Goal: Information Seeking & Learning: Check status

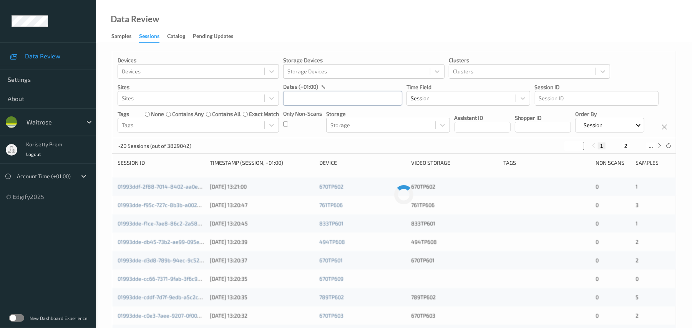
click at [319, 97] on input "text" at bounding box center [342, 98] width 119 height 15
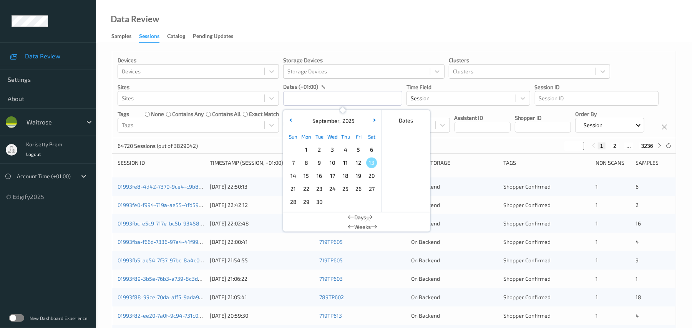
click at [347, 164] on span "11" at bounding box center [345, 163] width 11 height 11
click at [346, 164] on span "11" at bounding box center [345, 163] width 11 height 11
type input "[DATE] 00:00 -> [DATE] 23:59"
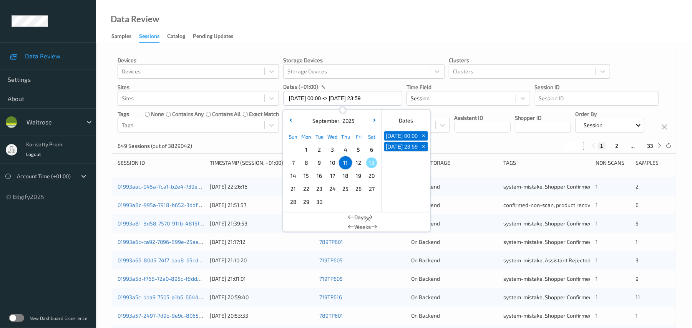
click at [449, 154] on div "649 Sessions (out of 3829042) * 1 2 ... 33" at bounding box center [394, 145] width 564 height 15
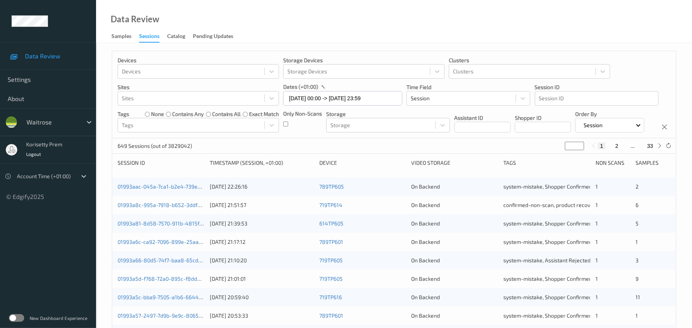
click at [645, 149] on button "33" at bounding box center [650, 146] width 11 height 7
type input "**"
click at [632, 149] on button "32" at bounding box center [633, 146] width 11 height 7
type input "**"
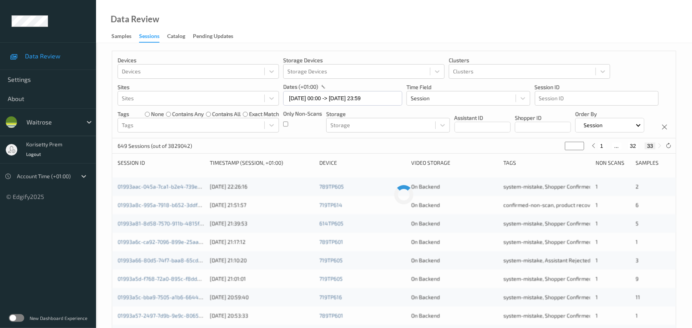
type input "**"
click at [623, 149] on button "31" at bounding box center [624, 146] width 11 height 7
type input "**"
click at [452, 138] on div "Devices Devices Storage Devices Storage Devices Clusters Clusters Sites Sites d…" at bounding box center [394, 94] width 564 height 87
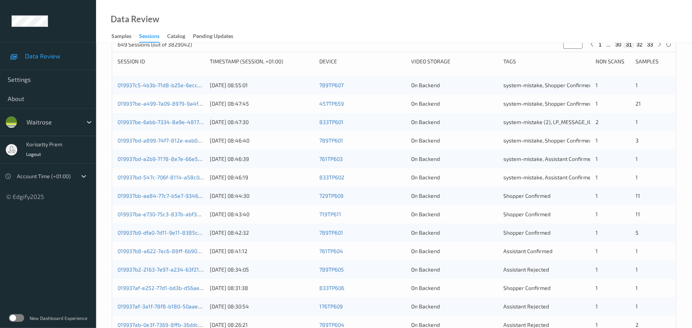
scroll to position [102, 0]
click at [226, 199] on div "[DATE] 08:44:30" at bounding box center [262, 195] width 104 height 8
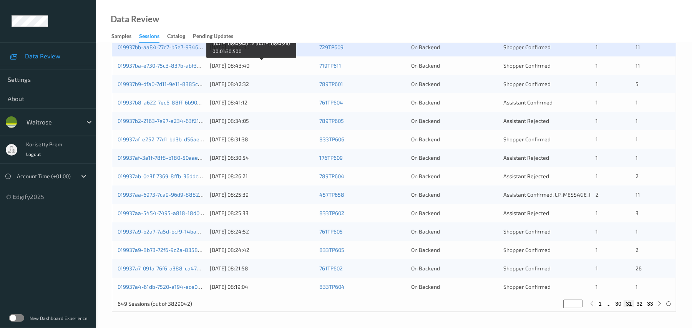
scroll to position [256, 0]
click at [186, 50] on link "019937bb-aa84-77c7-b5e7-934674eb0889" at bounding box center [171, 47] width 106 height 7
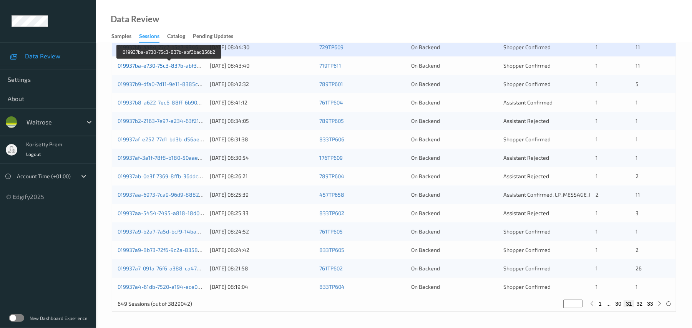
click at [193, 69] on link "019937ba-e730-75c3-837b-abf3bac856b2" at bounding box center [170, 65] width 104 height 7
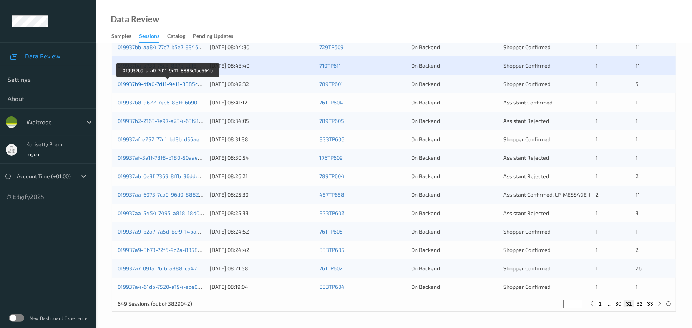
click at [188, 87] on link "019937b9-dfa0-7d11-9e11-8385c1be564b" at bounding box center [168, 84] width 101 height 7
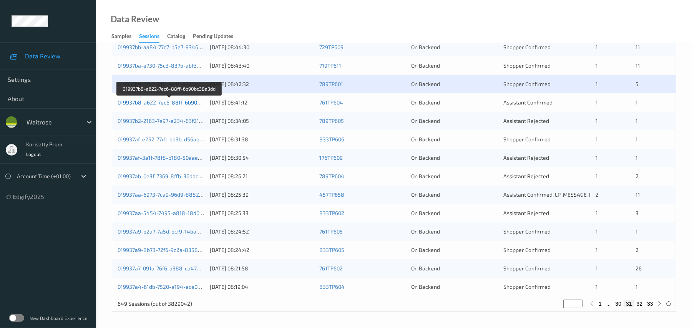
click at [193, 106] on link "019937b8-a622-7ec6-88ff-6b90bc38a3dd" at bounding box center [170, 102] width 104 height 7
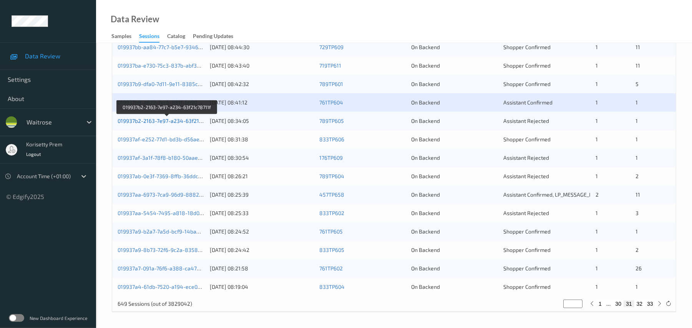
click at [188, 124] on link "019937b2-2163-7e97-a234-63f21c78711f" at bounding box center [168, 121] width 100 height 7
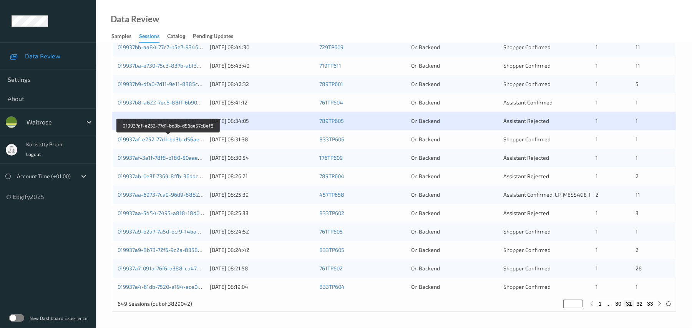
click at [191, 143] on link "019937af-e252-77d1-bd3b-d56ae57c8ef8" at bounding box center [169, 139] width 102 height 7
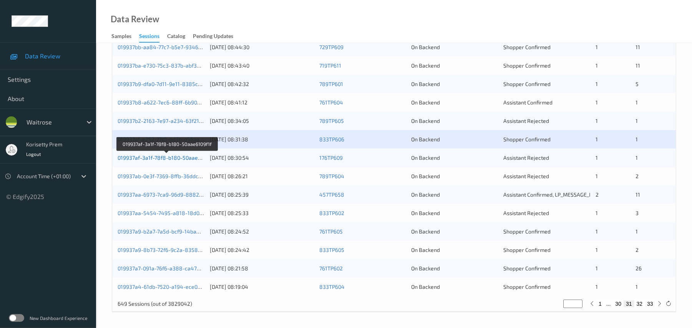
click at [189, 161] on link "019937af-3a1f-78f8-b180-50aae6109f1f" at bounding box center [167, 157] width 98 height 7
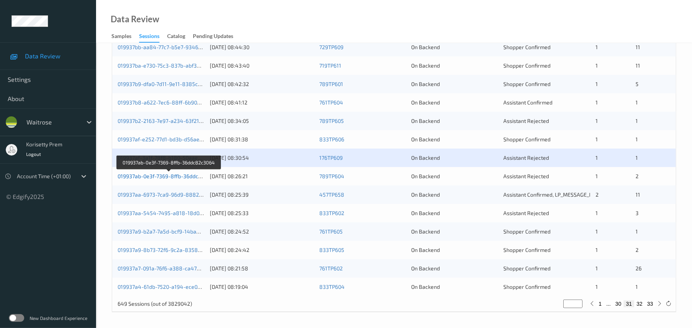
click at [191, 179] on link "019937ab-0e3f-7369-8ffb-36ddc82c3064" at bounding box center [169, 176] width 103 height 7
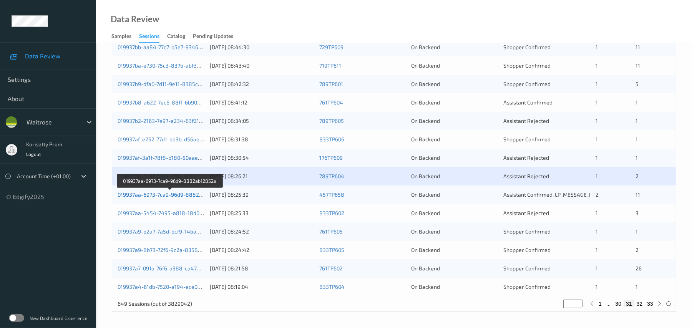
click at [189, 198] on link "019937aa-6973-7ca9-96d9-8882ab12852e" at bounding box center [171, 194] width 106 height 7
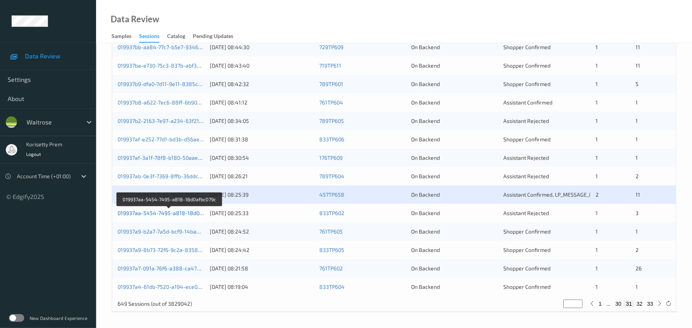
click at [191, 216] on link "019937aa-5454-7495-a818-18d0afbc079c" at bounding box center [170, 213] width 104 height 7
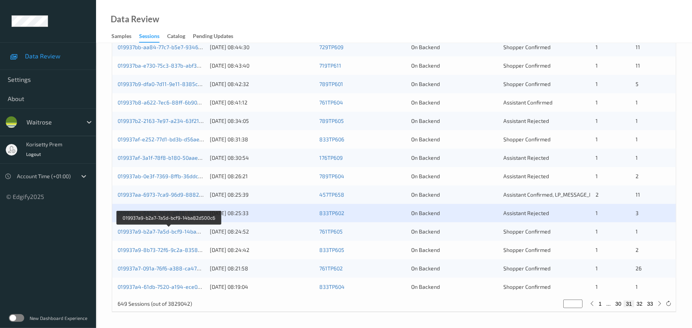
click at [191, 238] on div "019937a9-b2a7-7a5d-bcf9-14ba82d500c6 [DATE] 08:24:52 761TP605 On Backend Shoppe…" at bounding box center [394, 232] width 564 height 18
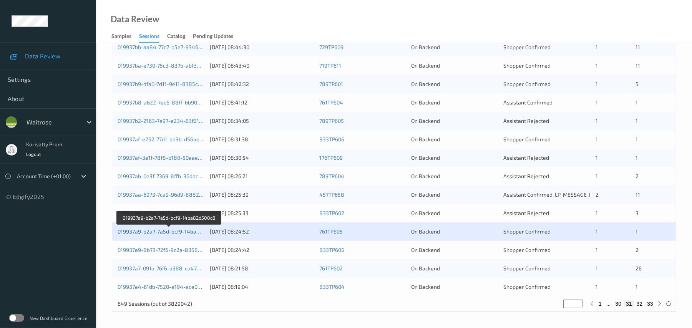
click at [189, 235] on link "019937a9-b2a7-7a5d-bcf9-14ba82d500c6" at bounding box center [169, 231] width 103 height 7
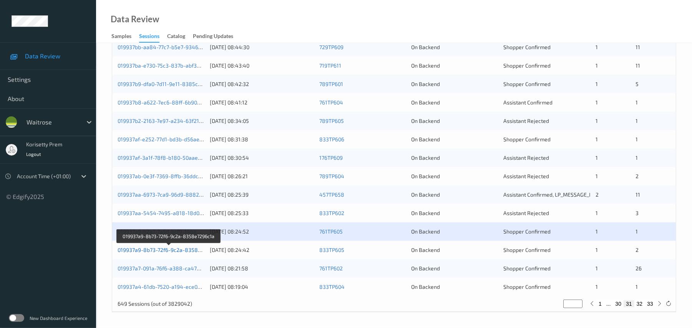
click at [188, 253] on link "019937a9-8b73-72f6-9c2a-8358e7296c1a" at bounding box center [169, 250] width 103 height 7
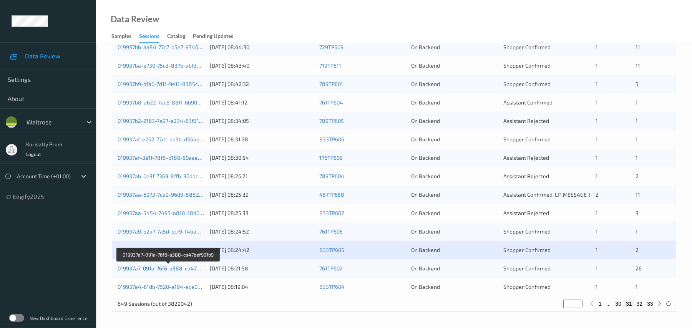
click at [194, 272] on link "019937a7-091a-76f6-a388-ca47bef991b9" at bounding box center [169, 268] width 102 height 7
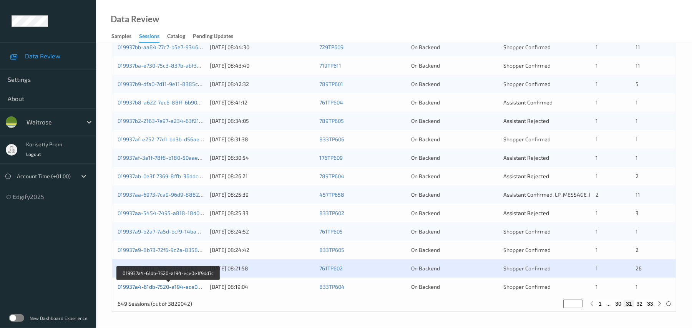
click at [191, 290] on link "019937a4-61db-7520-a194-ece0e1f9dd7c" at bounding box center [169, 287] width 102 height 7
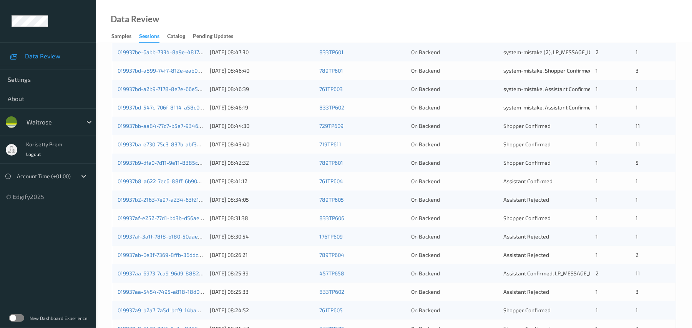
scroll to position [154, 0]
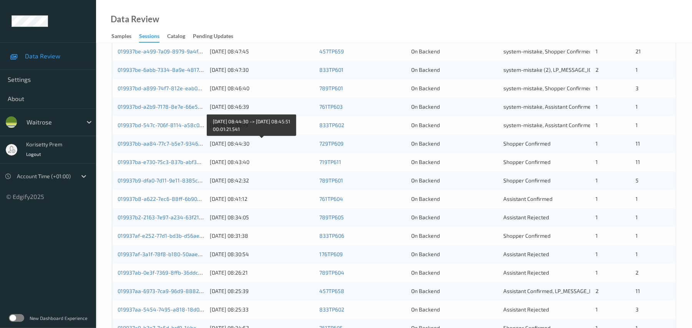
click at [216, 148] on div "[DATE] 08:44:30" at bounding box center [262, 144] width 104 height 8
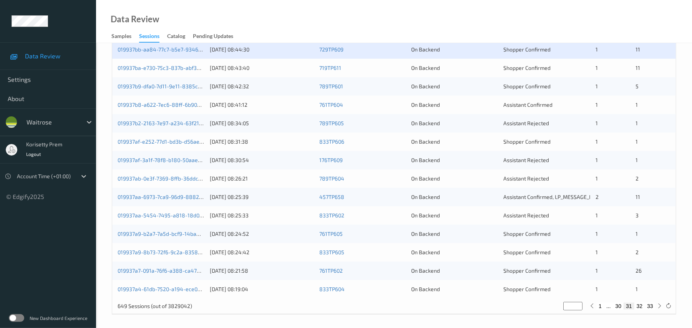
scroll to position [256, 0]
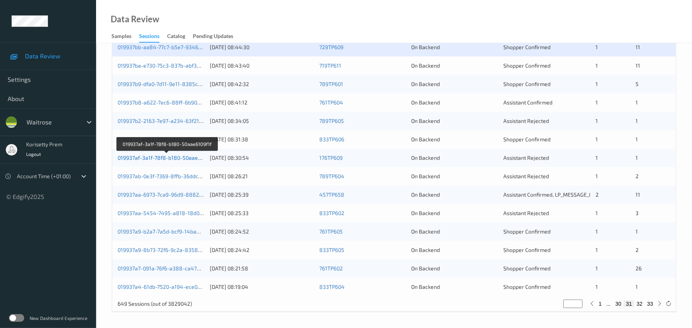
click at [167, 161] on link "019937af-3a1f-78f8-b180-50aae6109f1f" at bounding box center [167, 157] width 98 height 7
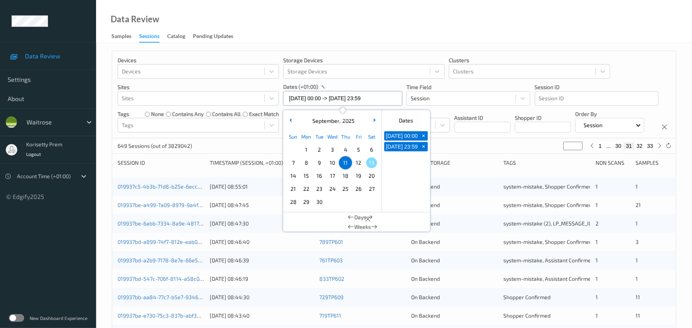
click at [360, 99] on input "[DATE] 00:00 -> [DATE] 23:59" at bounding box center [342, 98] width 119 height 15
click at [359, 162] on span "12" at bounding box center [358, 163] width 11 height 11
type input "[DATE] 00:00"
type input "*"
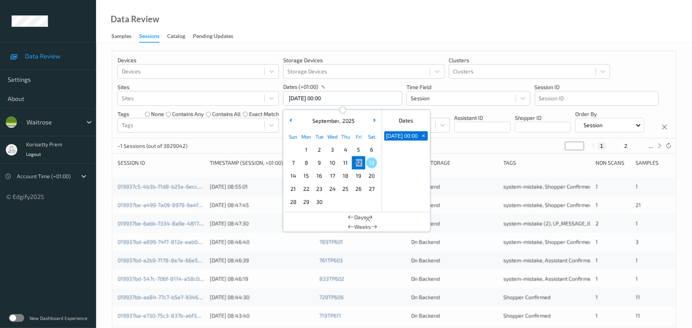
click at [360, 162] on span "12" at bounding box center [358, 163] width 11 height 11
type input "[DATE] 00:00 -> [DATE] 23:59"
click at [452, 138] on div "Devices Devices Storage Devices Storage Devices Clusters Clusters Sites Sites d…" at bounding box center [394, 94] width 564 height 87
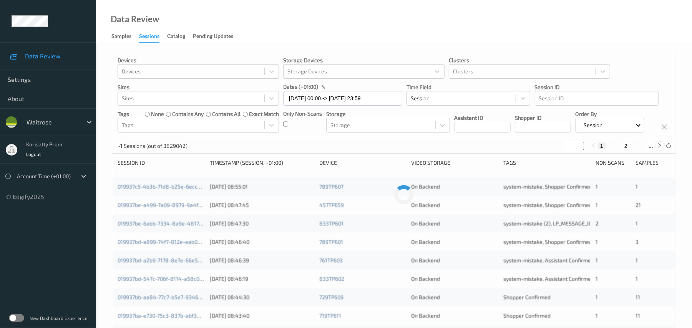
click at [659, 149] on icon at bounding box center [660, 146] width 6 height 6
type input "*"
click at [660, 149] on icon at bounding box center [660, 146] width 6 height 6
type input "*"
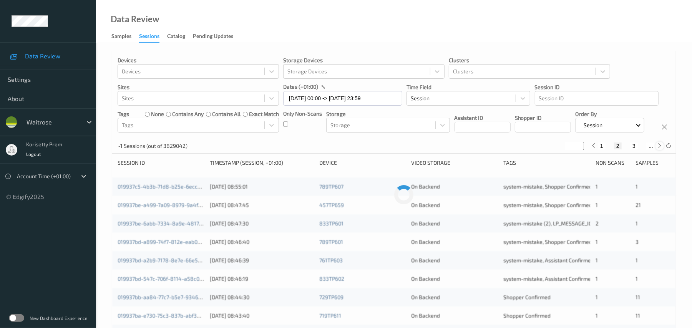
type input "*"
click at [660, 149] on icon at bounding box center [660, 146] width 6 height 6
type input "*"
click at [489, 138] on div "Devices Devices Storage Devices Storage Devices Clusters Clusters Sites Sites d…" at bounding box center [394, 94] width 564 height 87
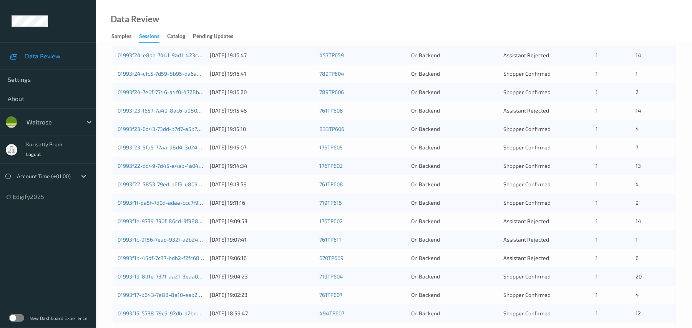
scroll to position [61, 0]
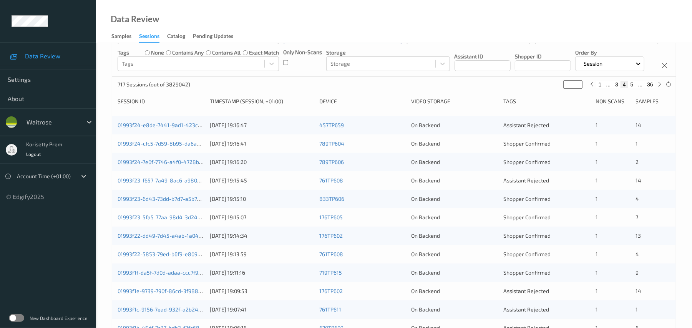
click at [668, 166] on div "2" at bounding box center [653, 162] width 35 height 8
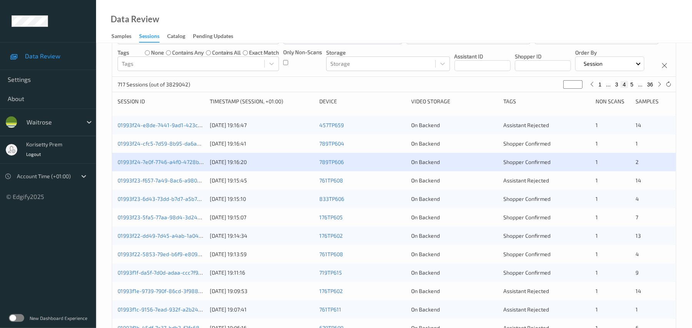
click at [673, 135] on div "01993f24-e8de-7441-9ad1-423cf48f6d54 [DATE] 19:16:47 457TP659 On Backend Assist…" at bounding box center [394, 125] width 564 height 18
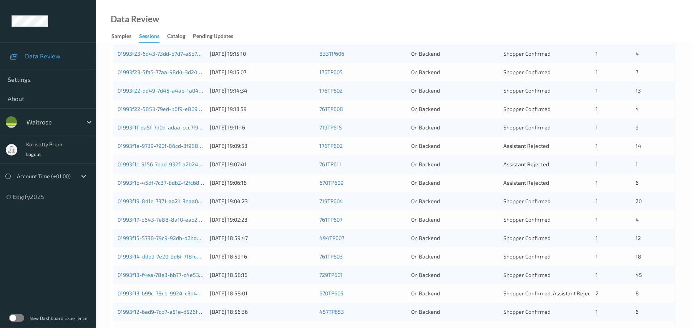
scroll to position [113, 0]
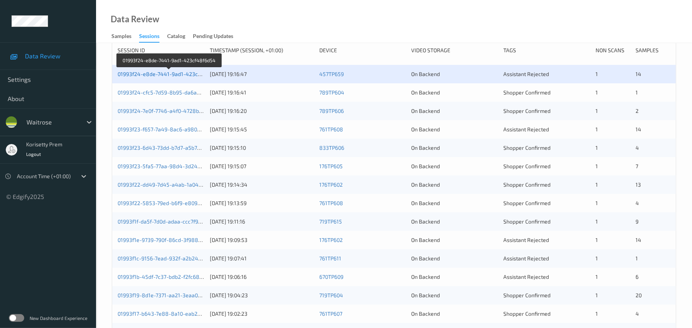
click at [168, 77] on link "01993f24-e8de-7441-9ad1-423cf48f6d54" at bounding box center [170, 74] width 104 height 7
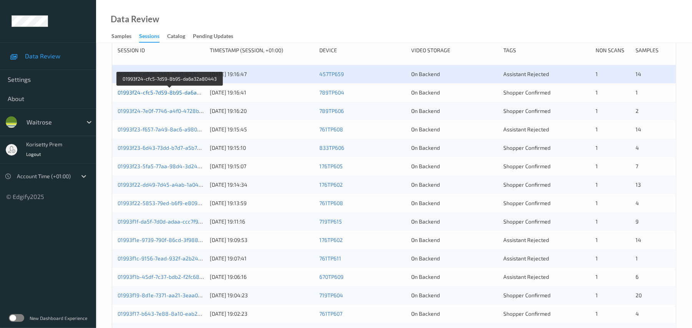
click at [183, 96] on link "01993f24-cfc5-7d59-8b95-da6a32a80443" at bounding box center [170, 92] width 105 height 7
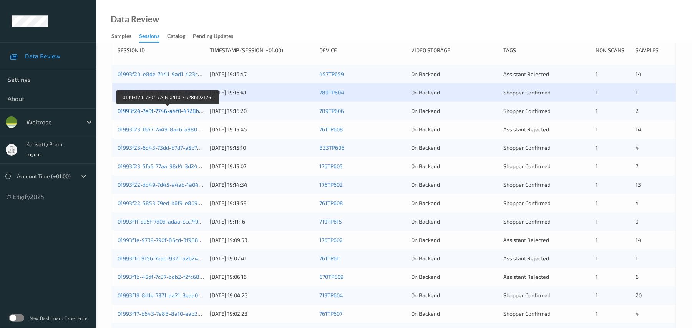
click at [183, 114] on link "01993f24-7e0f-7746-a4f0-4728bf721261" at bounding box center [168, 111] width 100 height 7
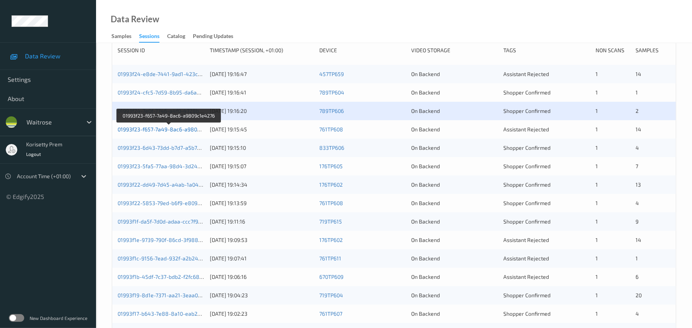
click at [187, 133] on link "01993f23-f657-7a49-8ac6-a9809c1e4276" at bounding box center [169, 129] width 103 height 7
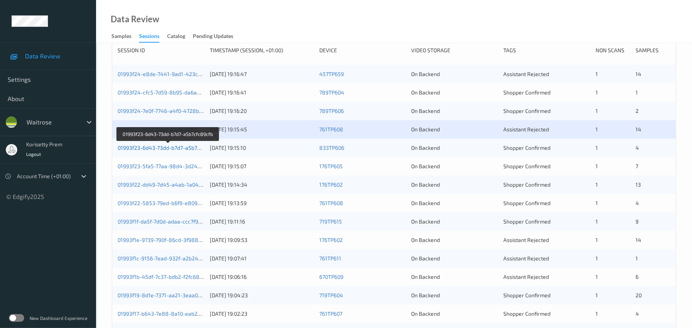
click at [184, 151] on link "01993f23-6d43-73dd-b7d7-a5b7cfc89cfb" at bounding box center [168, 147] width 101 height 7
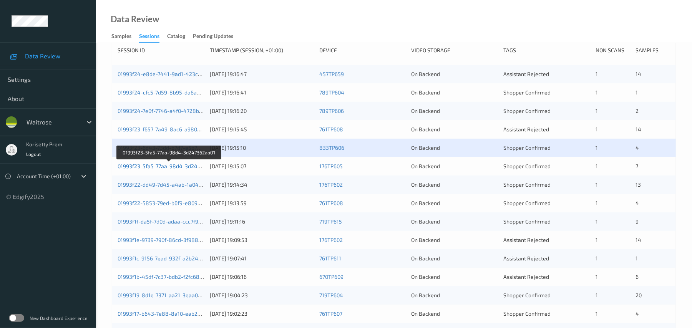
click at [184, 169] on link "01993f23-5fa5-77aa-98d4-3d247362aa01" at bounding box center [169, 166] width 103 height 7
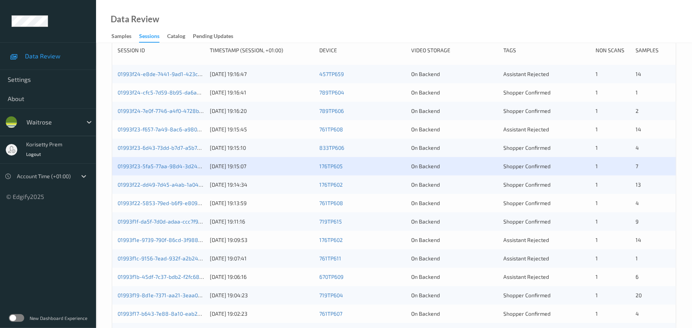
drag, startPoint x: 190, startPoint y: 199, endPoint x: 195, endPoint y: 205, distance: 8.2
click at [189, 188] on link "01993f22-dd49-7d45-a4ab-1a0499a6846d" at bounding box center [171, 184] width 106 height 7
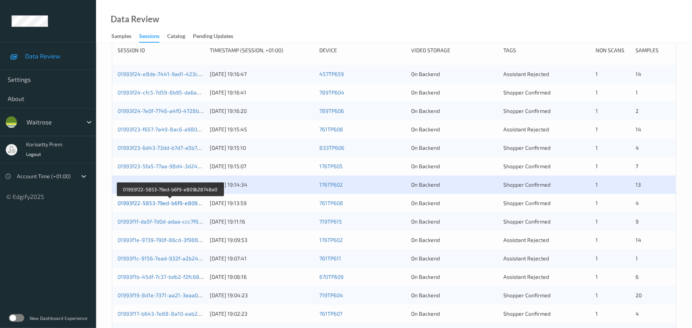
click at [189, 206] on link "01993f22-5853-79ed-b6f9-e809b28748a0" at bounding box center [170, 203] width 105 height 7
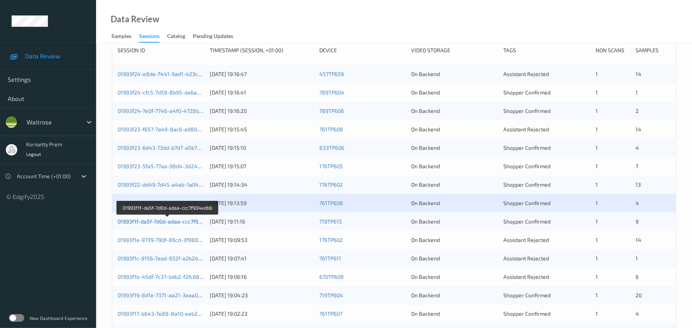
click at [188, 225] on link "01993f1f-da5f-7d0d-adaa-ccc7f934edb6" at bounding box center [168, 221] width 100 height 7
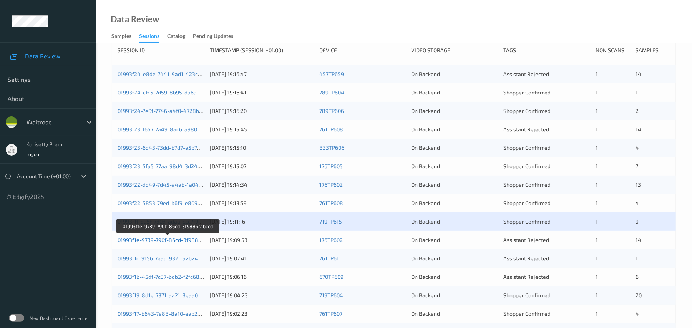
click at [188, 243] on link "01993f1e-9739-790f-86cd-3f988bfabccd" at bounding box center [168, 240] width 100 height 7
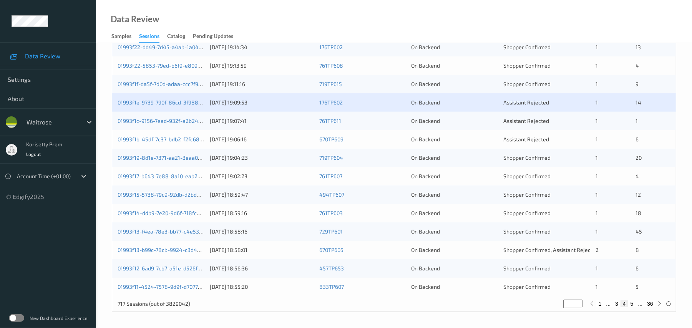
scroll to position [266, 0]
click at [186, 119] on link "01993f1c-9156-7ead-932f-a2b24fa5bede" at bounding box center [168, 121] width 101 height 7
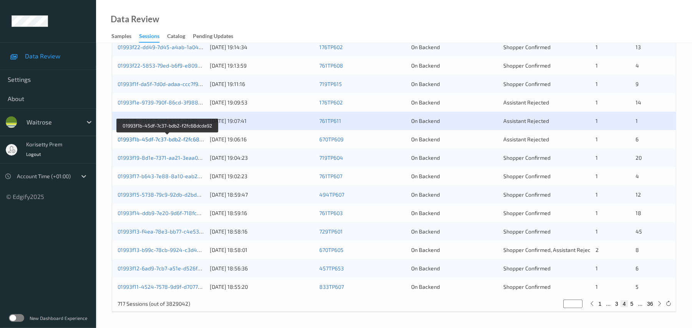
click at [178, 142] on link "01993f1b-45df-7c37-bdb2-f2fc68dcda92" at bounding box center [168, 139] width 100 height 7
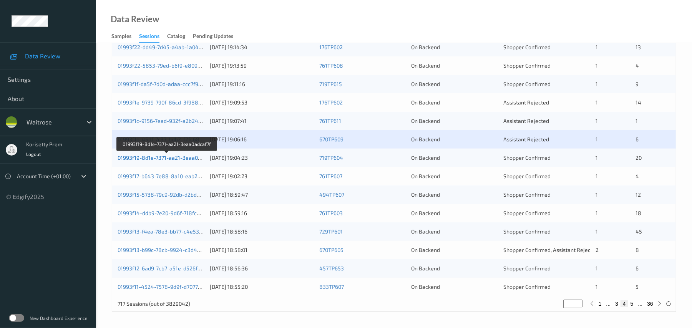
click at [188, 156] on link "01993f19-8d1e-7371-aa21-3eaa0adcaf7f" at bounding box center [167, 157] width 99 height 7
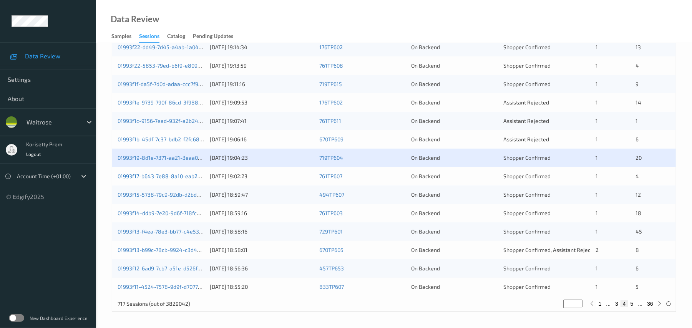
click at [193, 176] on link "01993f17-b643-7e88-8a10-eab27868379f" at bounding box center [169, 176] width 103 height 7
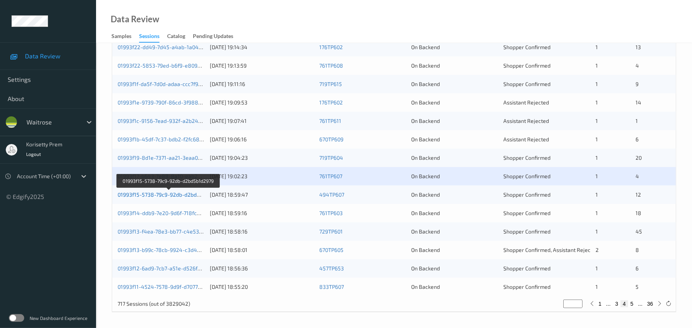
click at [195, 194] on link "01993f15-5738-79c9-92db-d2bd5b1d2979" at bounding box center [169, 194] width 103 height 7
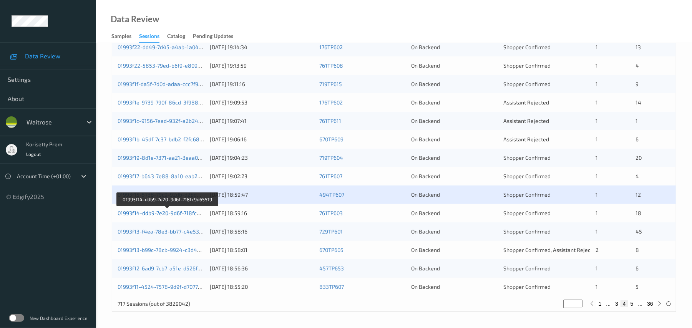
click at [174, 214] on link "01993f14-ddb9-7e20-9d6f-718fc9d65519" at bounding box center [168, 213] width 100 height 7
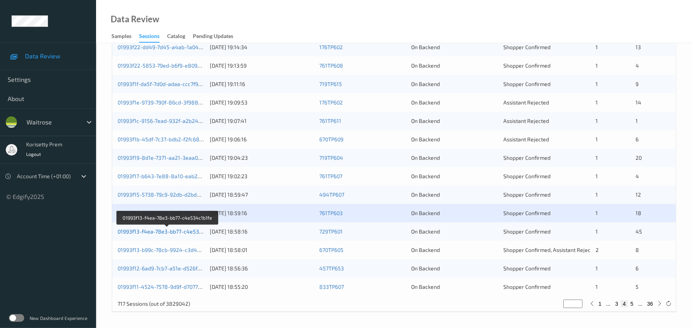
click at [188, 234] on link "01993f13-f4ea-78e3-bb77-c4e534c1b1fe" at bounding box center [168, 231] width 100 height 7
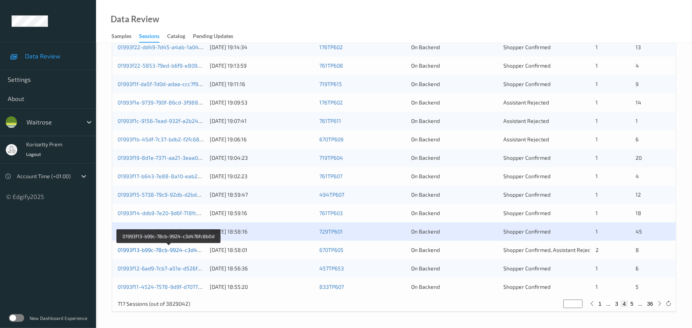
click at [190, 251] on link "01993f13-b99c-78cb-9924-c3d476fc8b0d" at bounding box center [169, 250] width 103 height 7
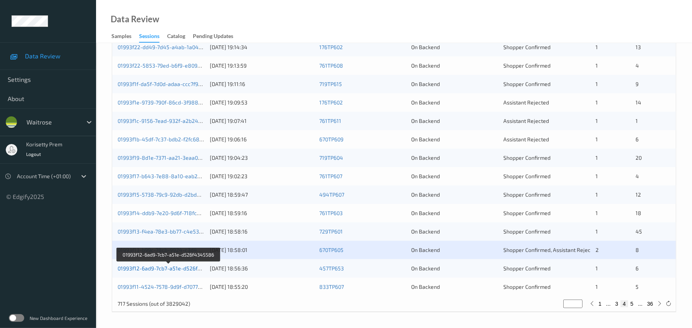
click at [181, 267] on link "01993f12-6ad9-7cb7-a51e-d526f4345586" at bounding box center [169, 268] width 103 height 7
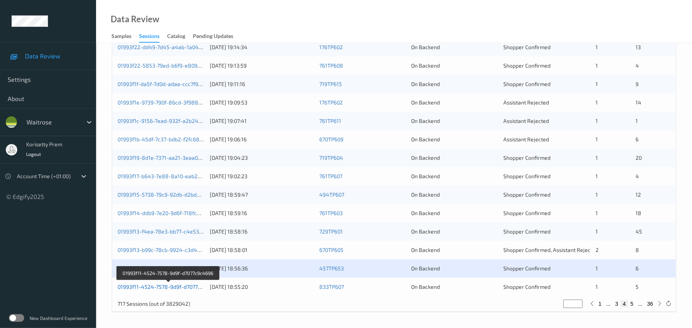
click at [185, 286] on link "01993f11-4524-7578-9d9f-d7077c9c4696" at bounding box center [168, 287] width 101 height 7
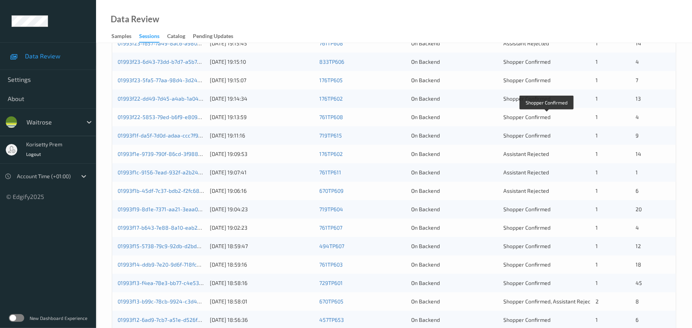
scroll to position [61, 0]
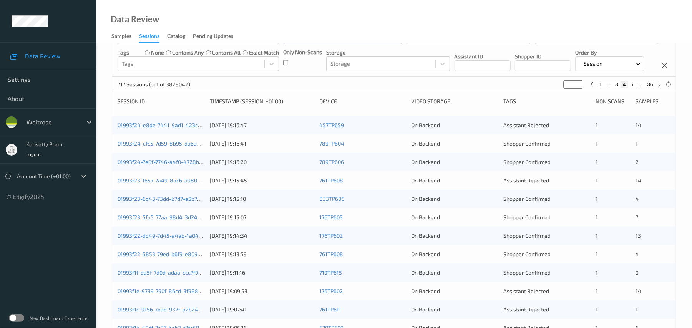
click at [633, 88] on button "5" at bounding box center [632, 84] width 8 height 7
type input "*"
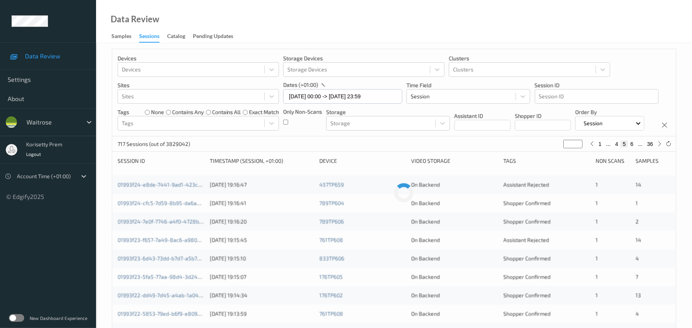
scroll to position [0, 0]
click at [632, 149] on button "6" at bounding box center [632, 146] width 8 height 7
type input "*"
click at [659, 149] on icon at bounding box center [660, 146] width 6 height 6
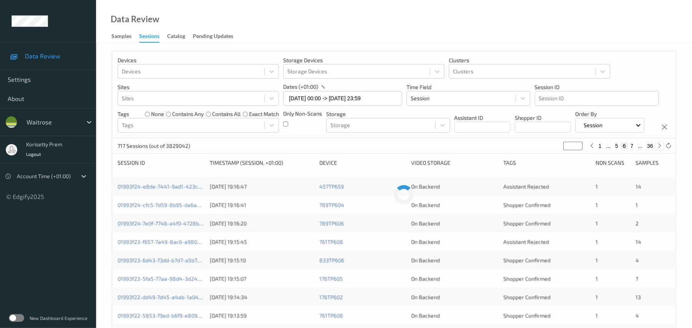
type input "*"
click at [659, 149] on icon at bounding box center [660, 146] width 6 height 6
type input "*"
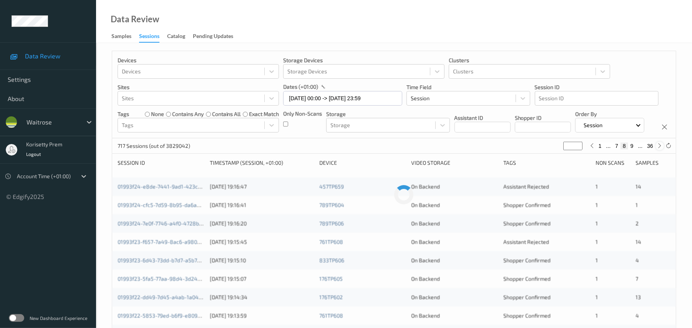
click at [659, 149] on icon at bounding box center [660, 146] width 6 height 6
type input "*"
click at [659, 149] on icon at bounding box center [660, 146] width 6 height 6
type input "**"
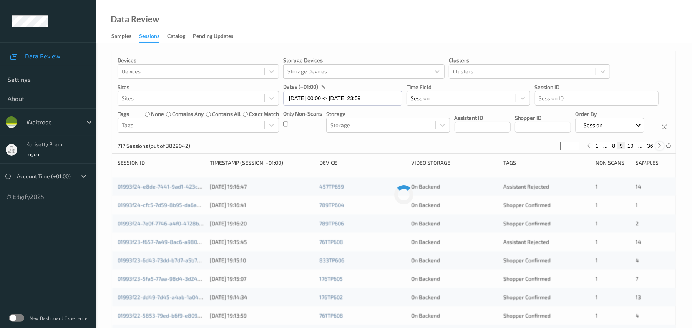
type input "**"
click at [659, 149] on icon at bounding box center [660, 146] width 6 height 6
type input "**"
click at [471, 138] on div "Devices Devices Storage Devices Storage Devices Clusters Clusters Sites Sites d…" at bounding box center [394, 94] width 564 height 87
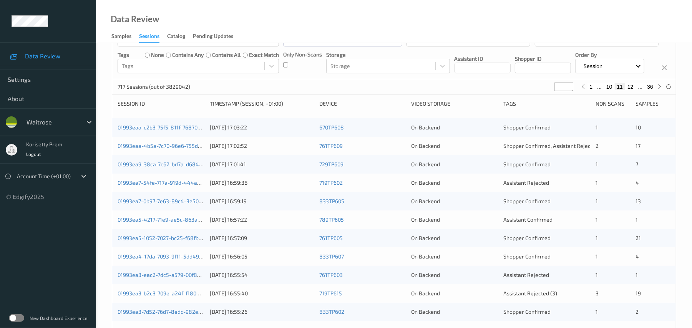
scroll to position [51, 0]
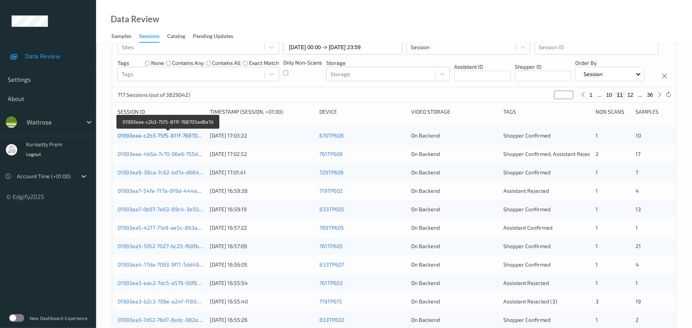
click at [180, 139] on link "01993eaa-c2b3-75f5-811f-768705ad8a7d" at bounding box center [168, 135] width 101 height 7
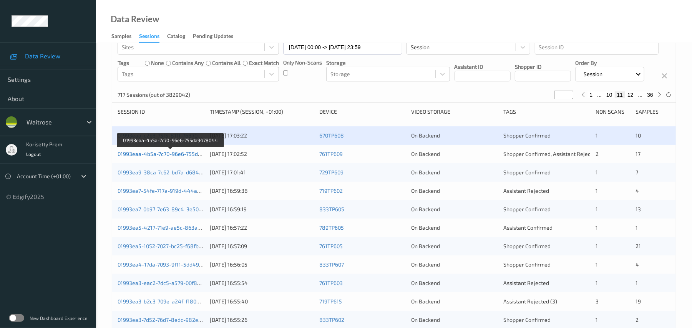
click at [184, 157] on link "01993eaa-4b5a-7c70-96e6-755da9478044" at bounding box center [171, 154] width 106 height 7
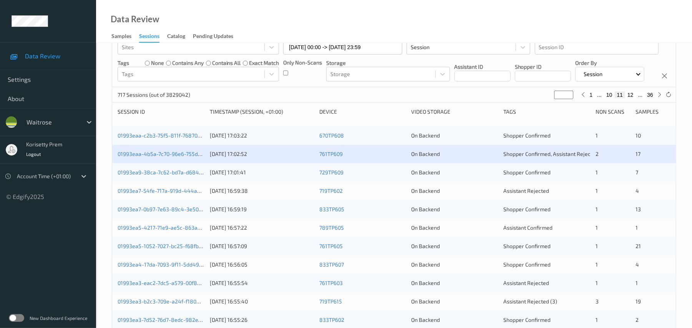
click at [184, 176] on div "01993ea9-38ca-7c62-bd7a-d6842cc5f534" at bounding box center [161, 173] width 87 height 8
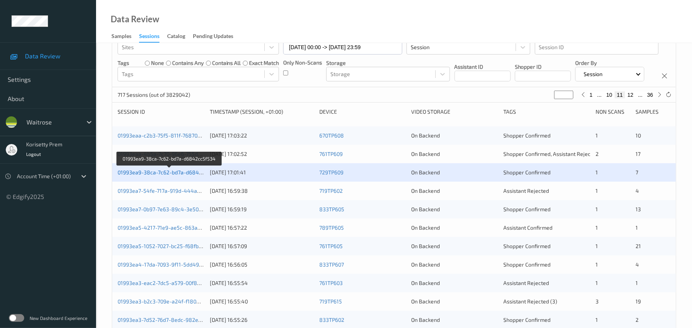
click at [185, 176] on link "01993ea9-38ca-7c62-bd7a-d6842cc5f534" at bounding box center [170, 172] width 105 height 7
click at [179, 194] on link "01993ea7-54fe-717a-919d-444a6e3679b4" at bounding box center [170, 191] width 104 height 7
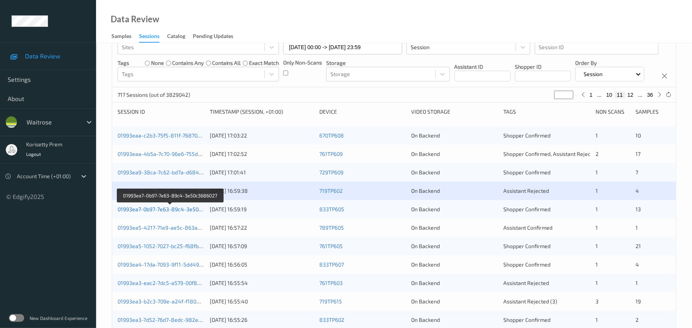
click at [181, 213] on link "01993ea7-0b97-7e63-89c4-3e50c3686027" at bounding box center [170, 209] width 105 height 7
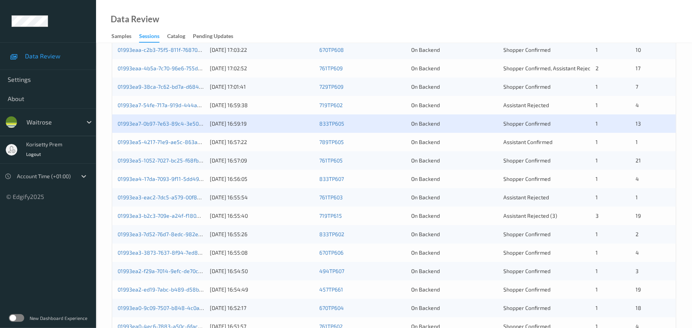
scroll to position [113, 0]
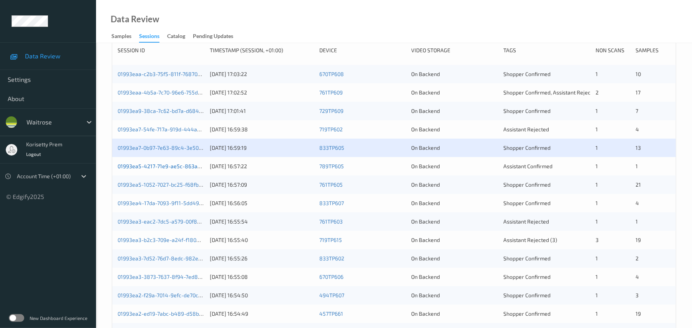
click at [178, 169] on link "01993ea5-4217-71e9-ae5c-863aad62d471" at bounding box center [170, 166] width 104 height 7
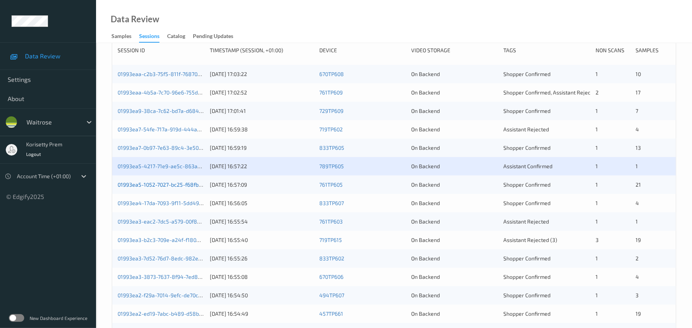
click at [185, 188] on link "01993ea5-1052-7027-bc25-f68fb35ad1c7" at bounding box center [168, 184] width 101 height 7
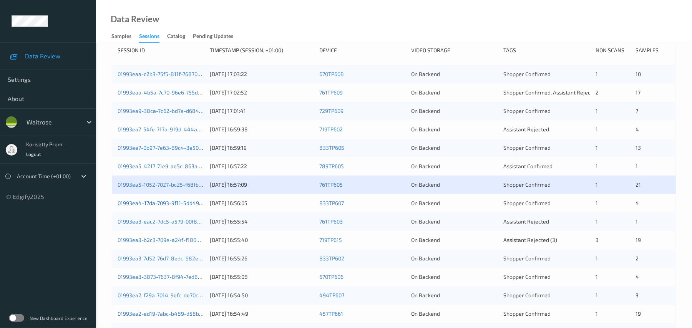
click at [183, 206] on link "01993ea4-17da-7093-9f11-5dd49a1d594e" at bounding box center [169, 203] width 103 height 7
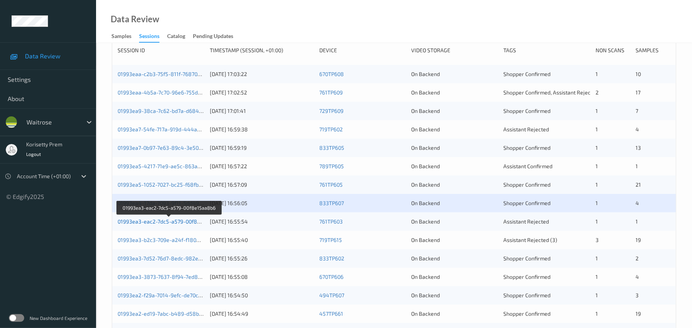
click at [189, 225] on link "01993ea3-eac2-7dc5-a579-00f8e15aa8b6" at bounding box center [170, 221] width 104 height 7
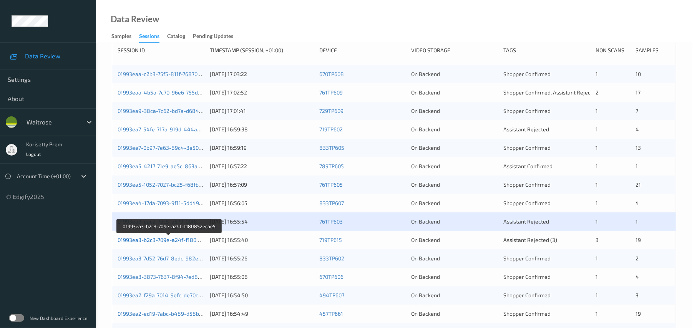
click at [191, 243] on link "01993ea3-b2c3-709e-a24f-f180852ecae5" at bounding box center [169, 240] width 103 height 7
